Goal: Download file/media

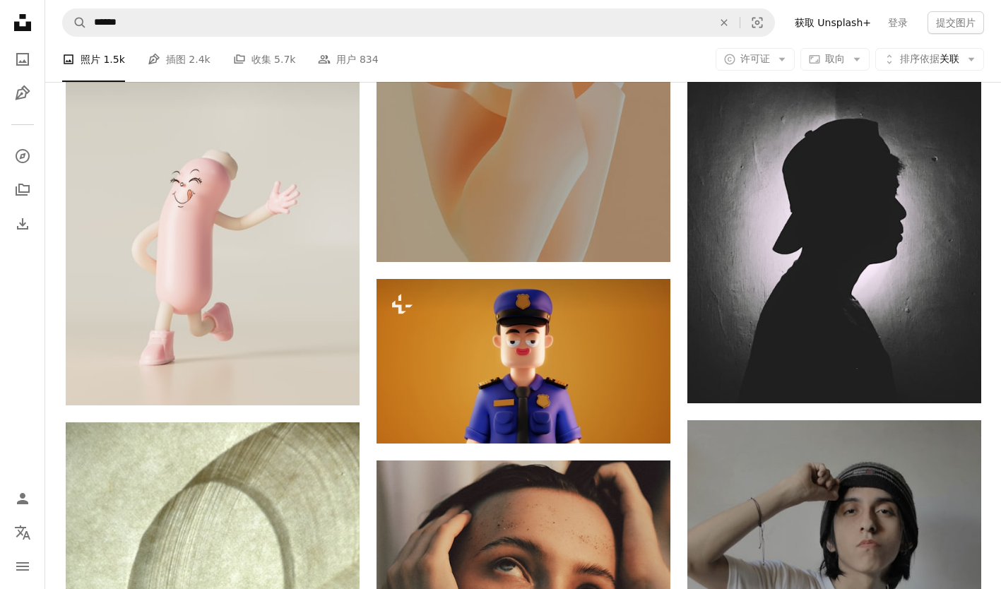
scroll to position [132997, 0]
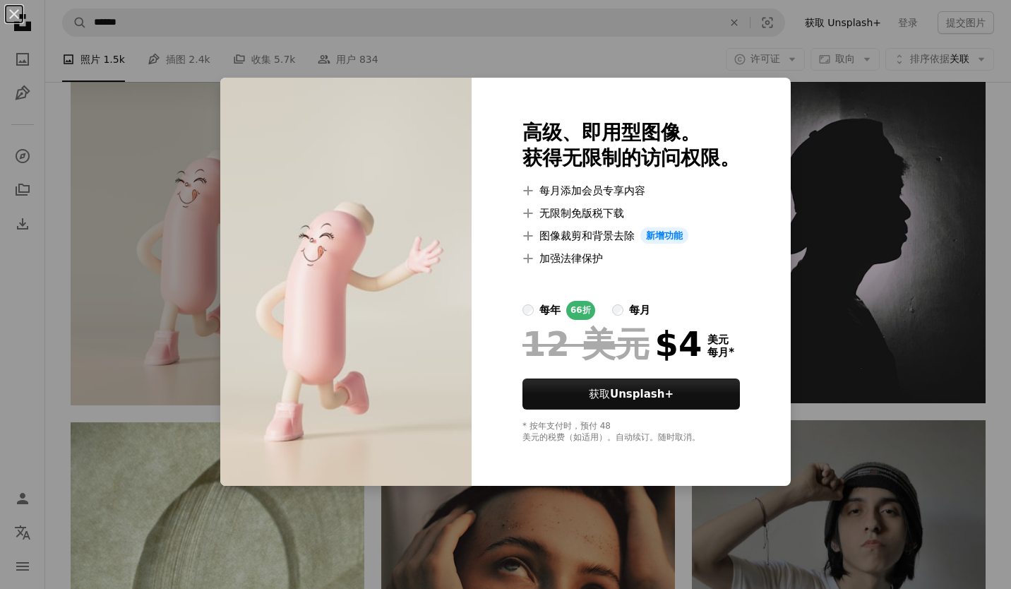
click at [845, 62] on div "An X shape 高级、即用型图像。 获得无限制的访问权限。 A plus sign 每月添加会员专享内容 A plus sign 无限制免版税下载 A …" at bounding box center [505, 294] width 1011 height 589
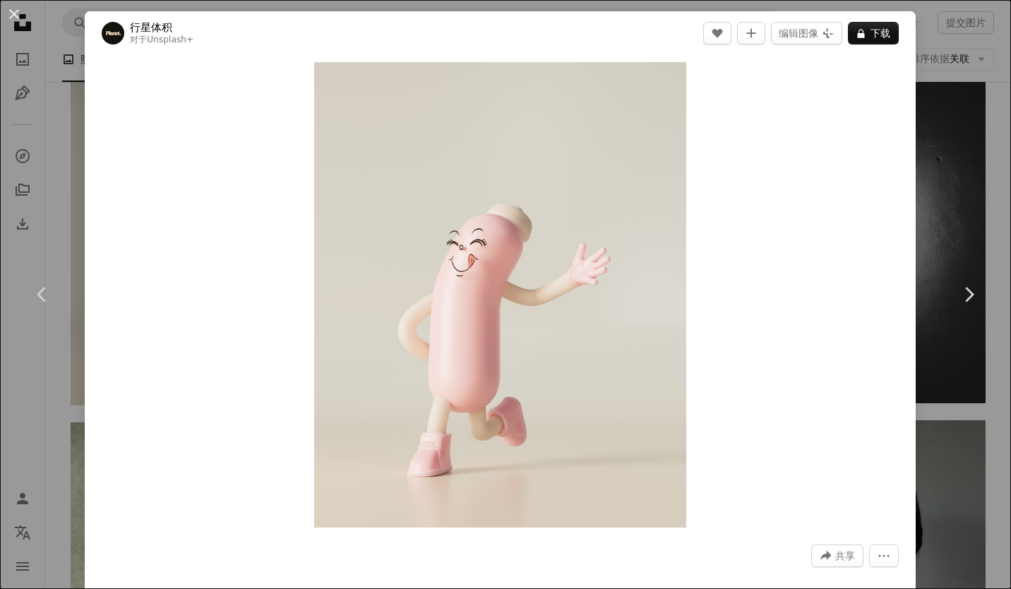
click at [922, 100] on div "An X shape Chevron left Chevron right 行星体积 对于 Unsplash+ A heart A plus sign 编辑图…" at bounding box center [505, 294] width 1011 height 589
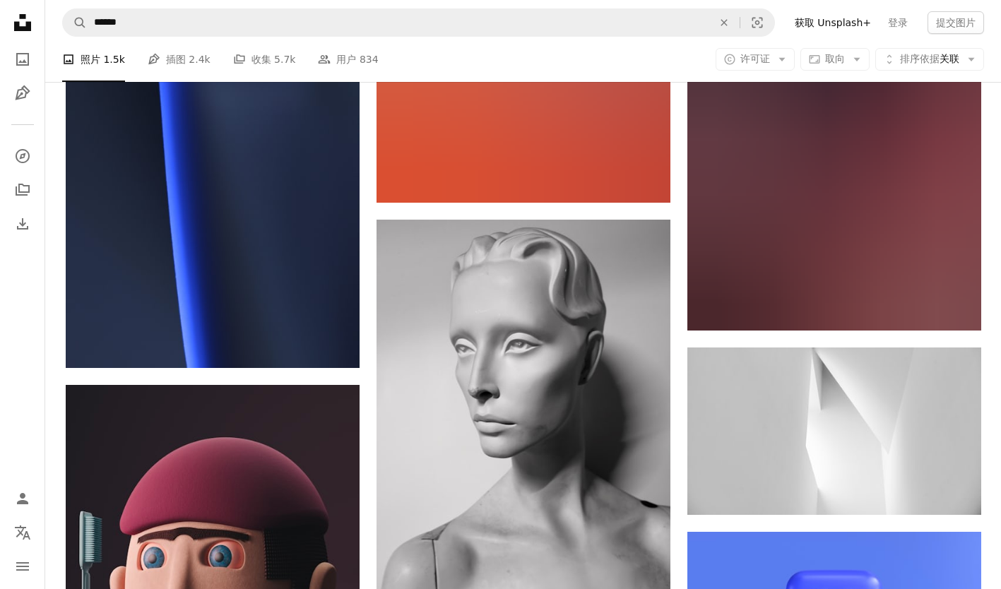
scroll to position [173825, 0]
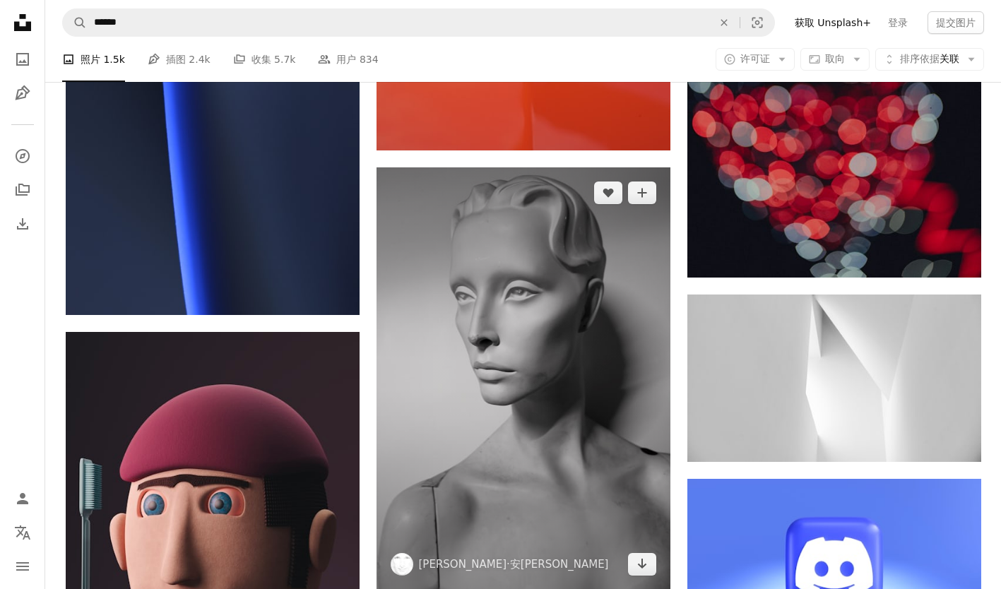
click at [427, 305] on img at bounding box center [523, 378] width 294 height 422
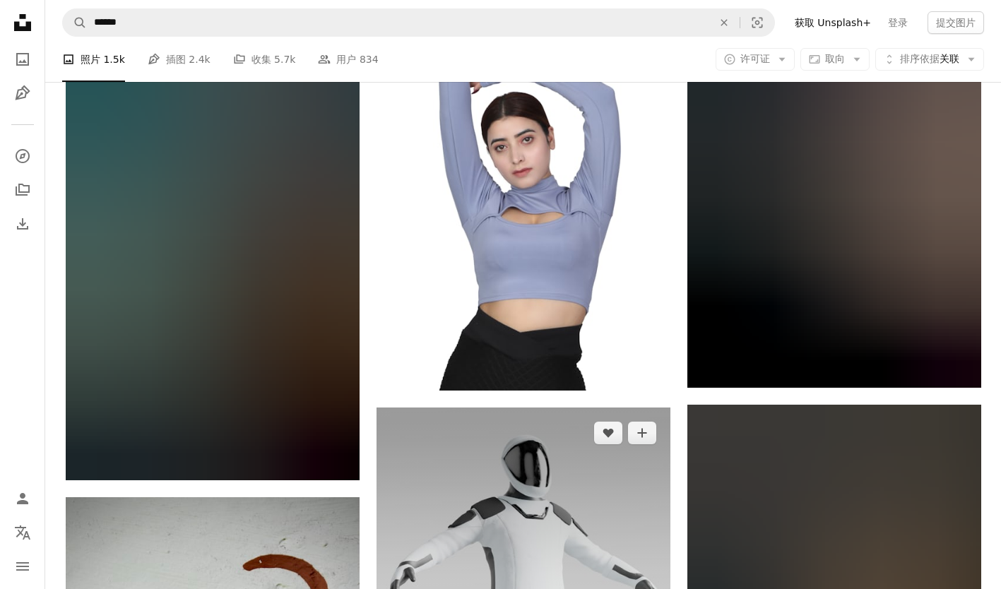
scroll to position [195494, 0]
